Goal: Information Seeking & Learning: Learn about a topic

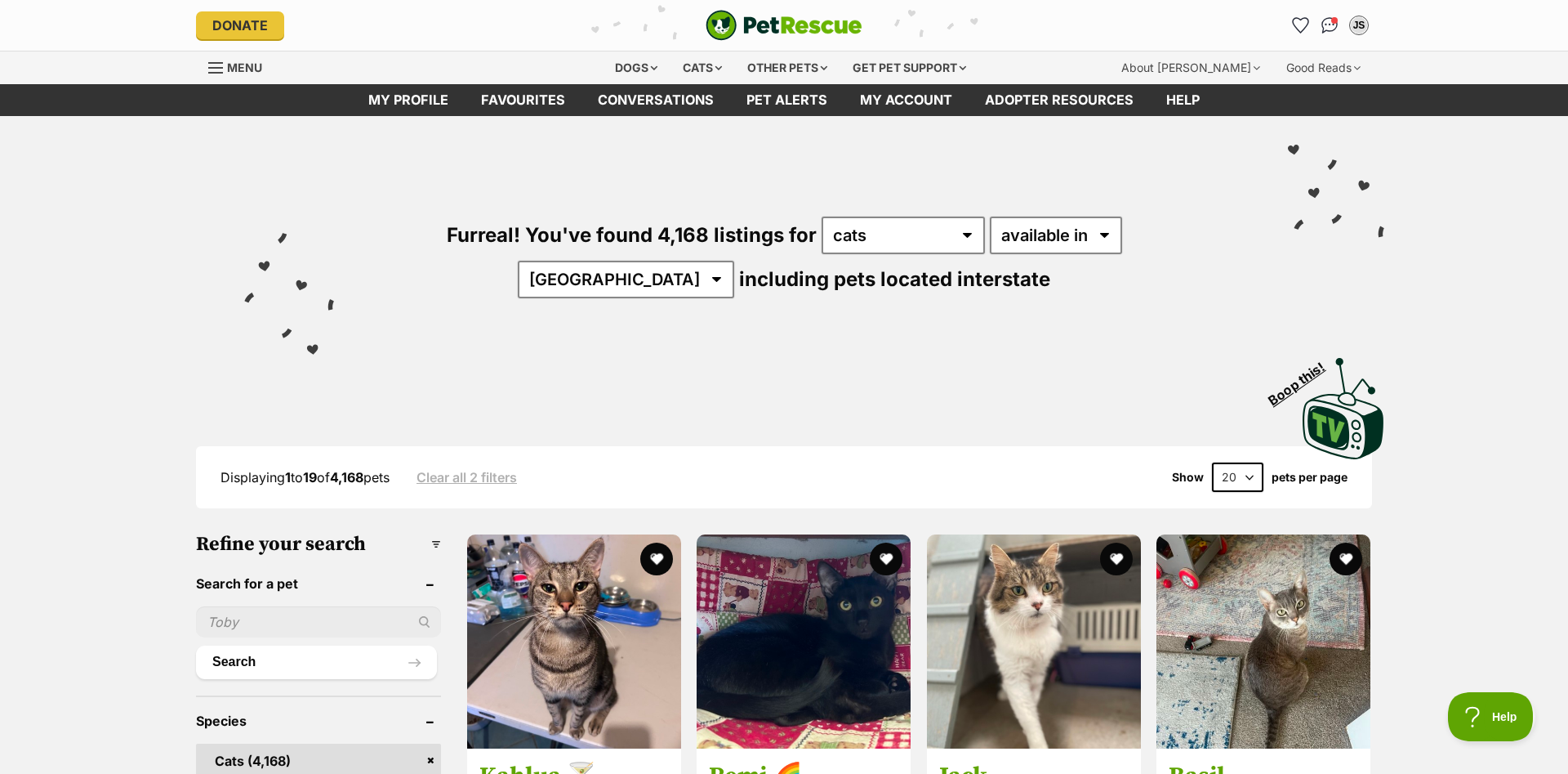
click at [997, 467] on div "Displaying 1 to 19 of 4,168 pets Clear all 2 filters Show 20 40 60 pets per page" at bounding box center [784, 477] width 1177 height 29
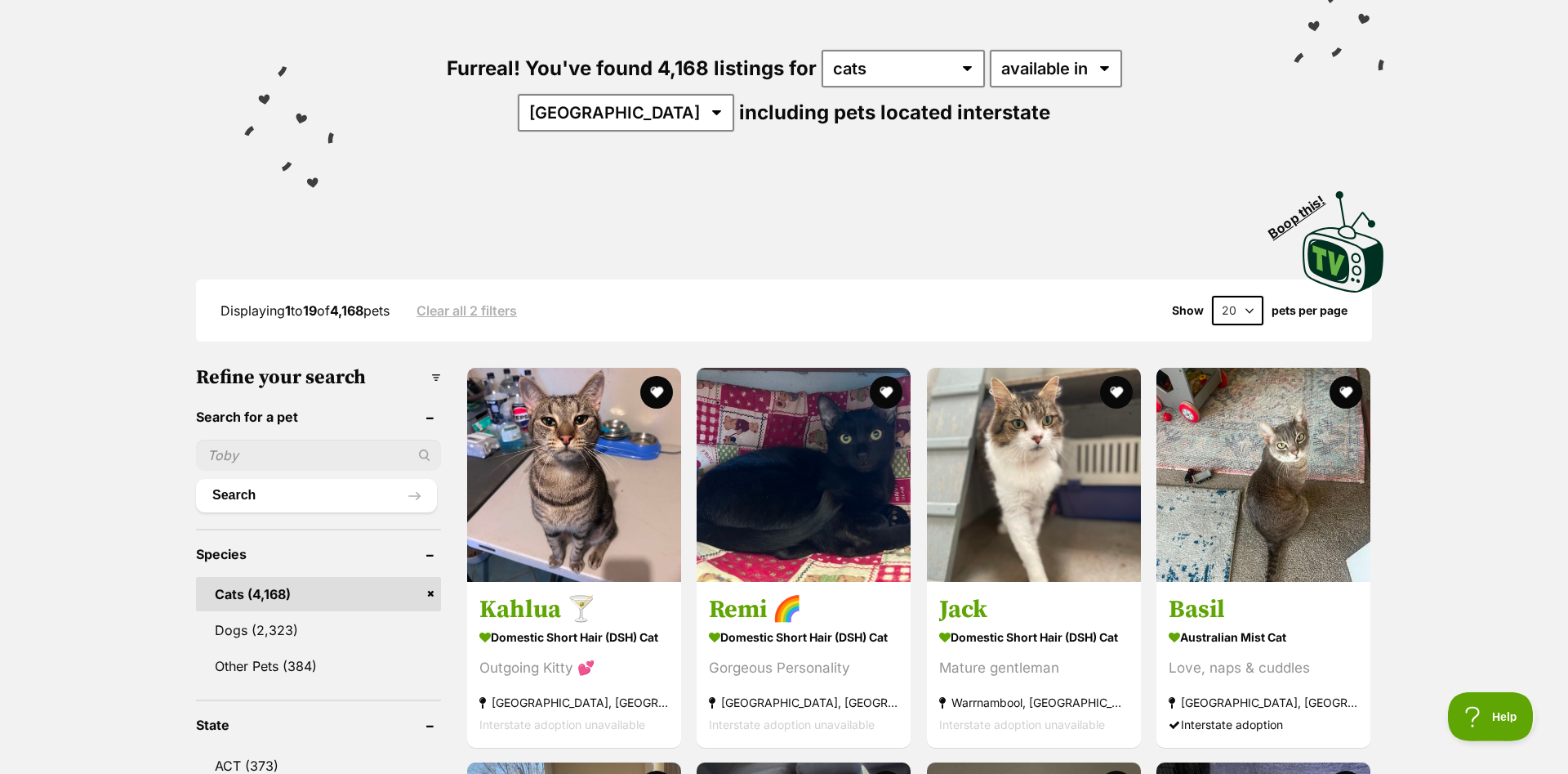
scroll to position [250, 0]
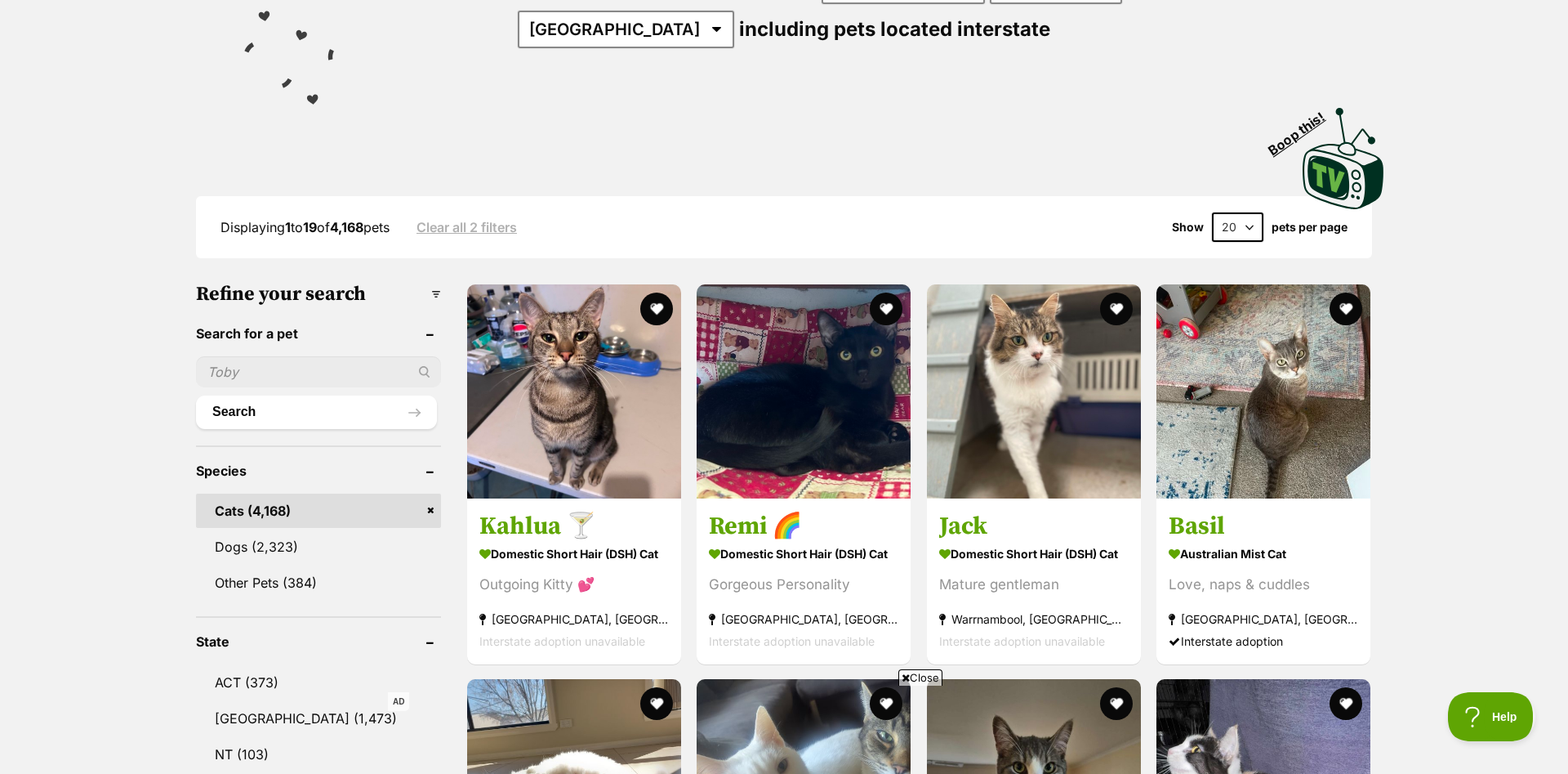
click at [290, 375] on input "text" at bounding box center [319, 371] width 245 height 31
type input "[PERSON_NAME]"
click at [196, 396] on button "Search" at bounding box center [317, 412] width 241 height 33
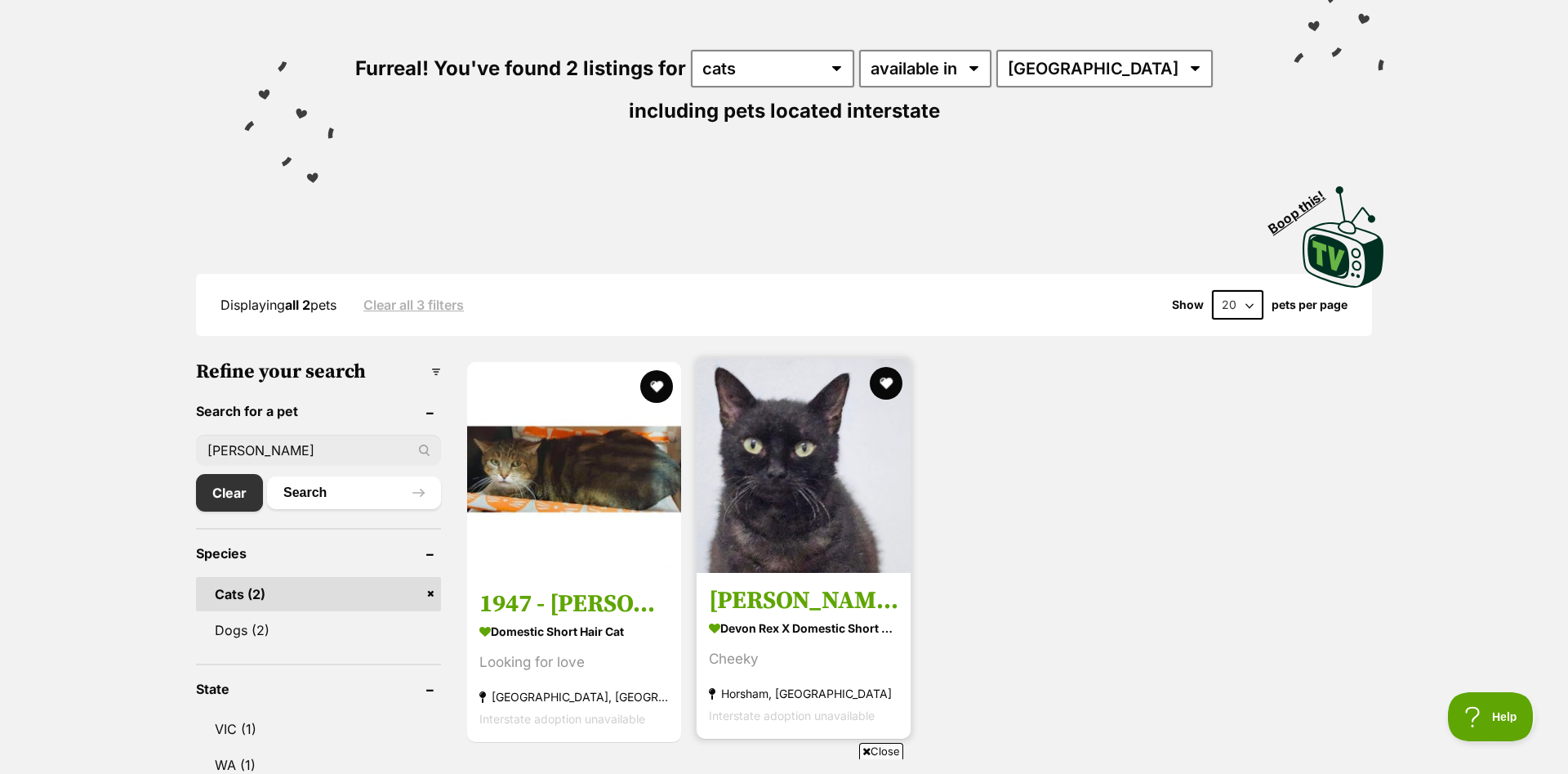
click at [880, 508] on img at bounding box center [803, 465] width 214 height 214
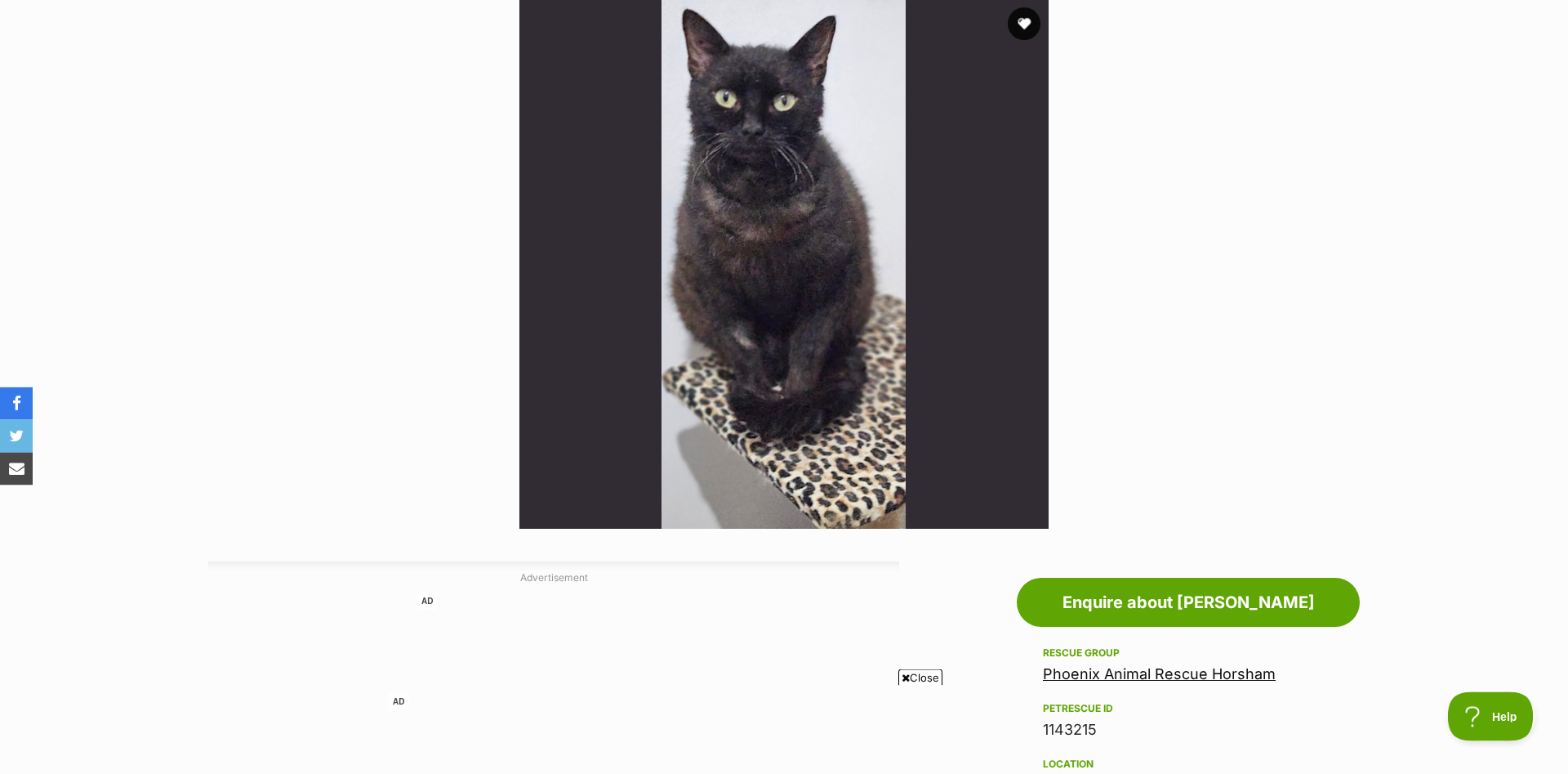
scroll to position [167, 0]
